Goal: Find specific page/section: Find specific page/section

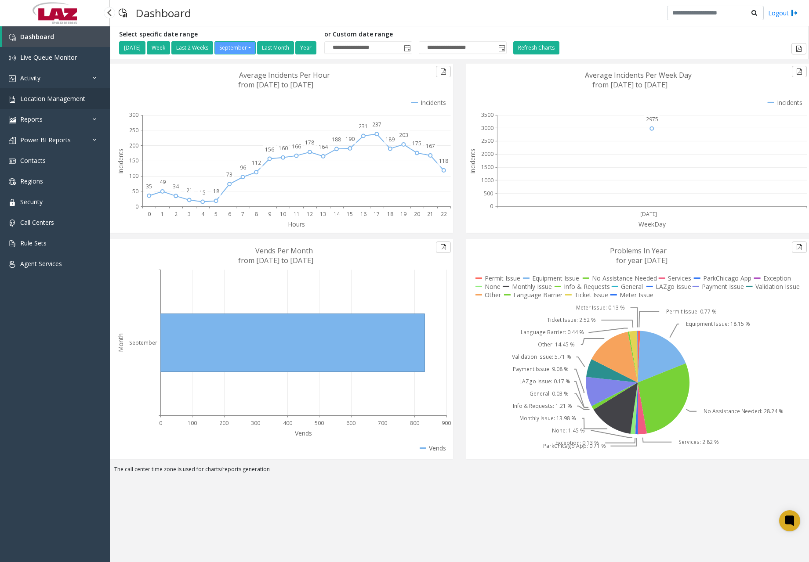
click at [55, 97] on span "Location Management" at bounding box center [52, 98] width 65 height 8
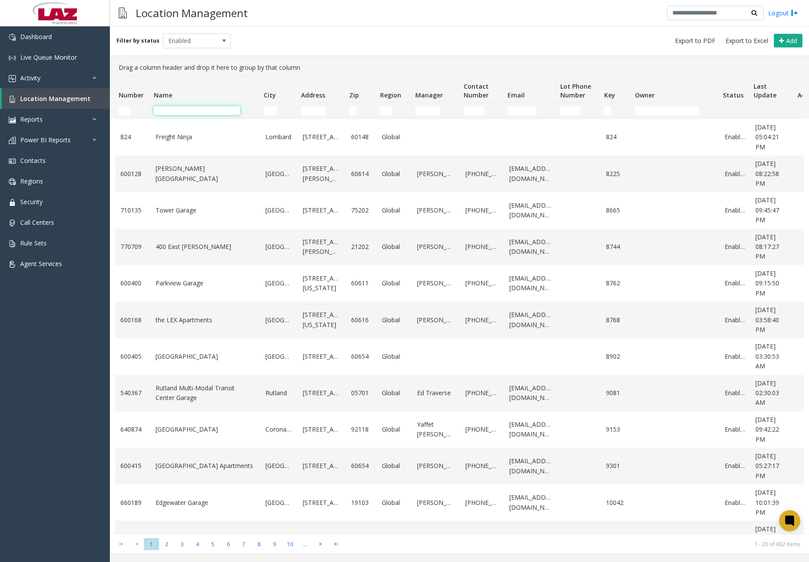
click at [185, 110] on input "Name Filter" at bounding box center [197, 110] width 86 height 9
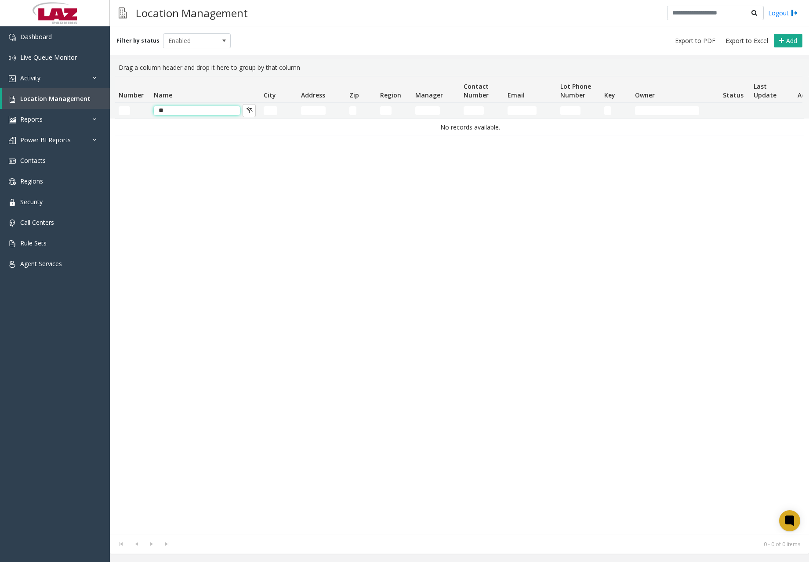
type input "*"
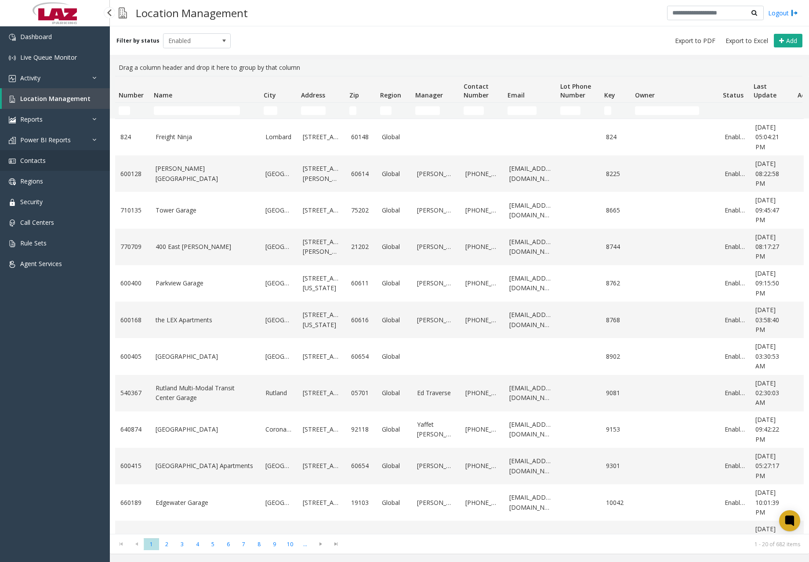
click at [46, 163] on link "Contacts" at bounding box center [55, 160] width 110 height 21
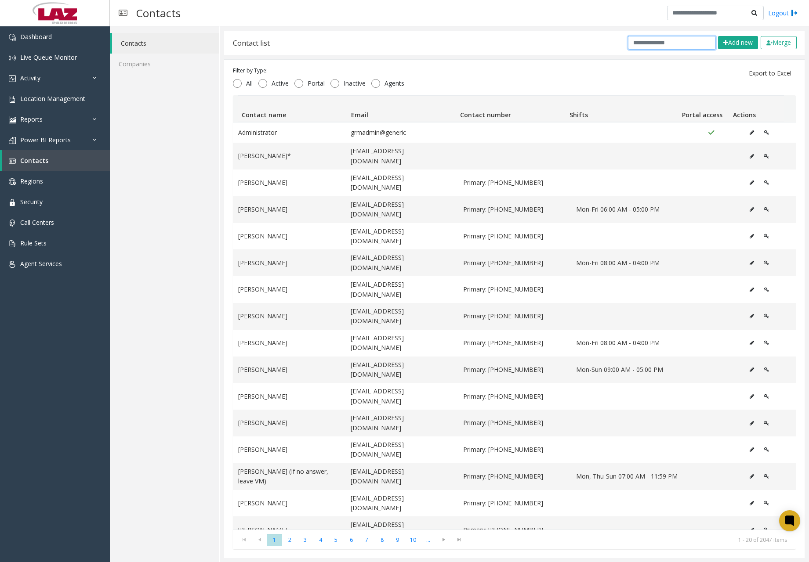
click at [682, 45] on input "text" at bounding box center [672, 43] width 88 height 14
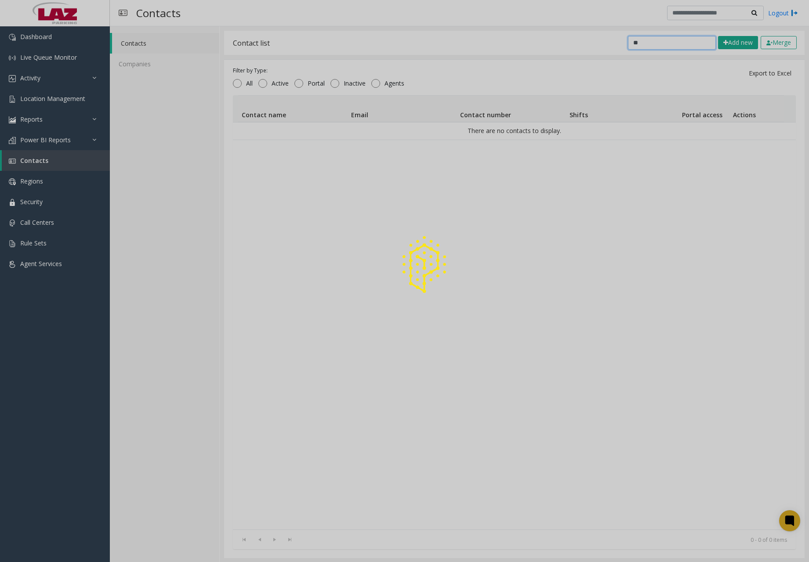
type input "*"
